Goal: Task Accomplishment & Management: Use online tool/utility

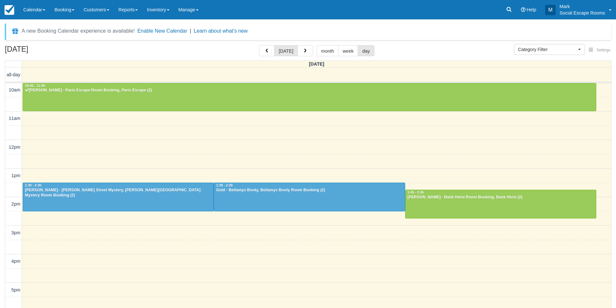
select select
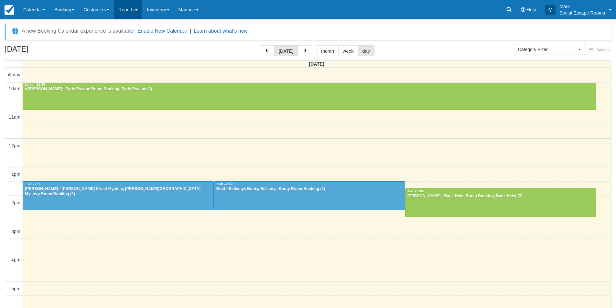
click at [135, 10] on link "Reports" at bounding box center [128, 9] width 28 height 19
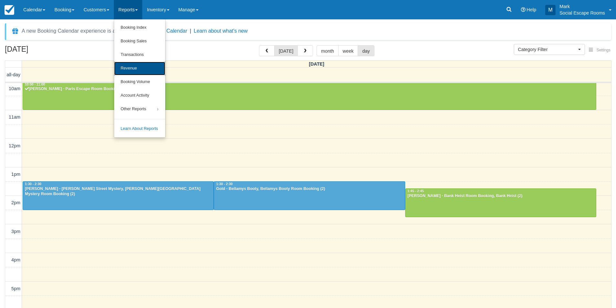
click at [144, 71] on link "Revenue" at bounding box center [139, 69] width 51 height 14
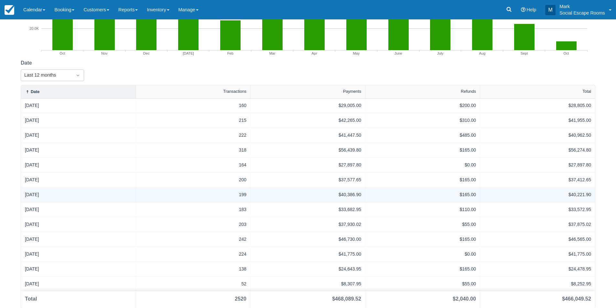
scroll to position [97, 0]
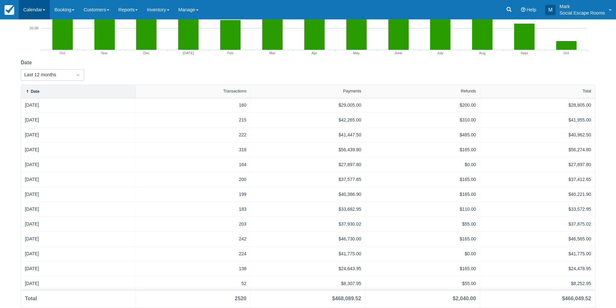
click at [25, 6] on link "Calendar" at bounding box center [34, 9] width 31 height 19
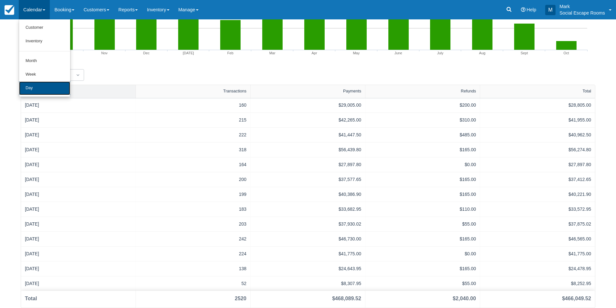
click at [41, 82] on link "Day" at bounding box center [44, 89] width 51 height 14
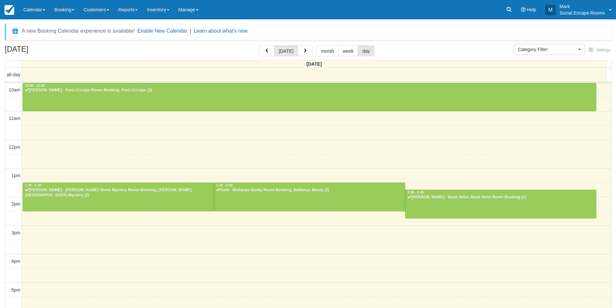
select select
